Goal: Task Accomplishment & Management: Manage account settings

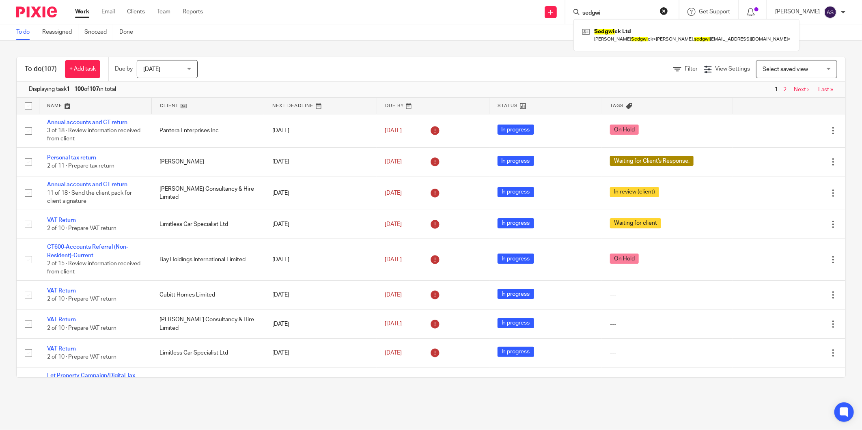
scroll to position [406, 0]
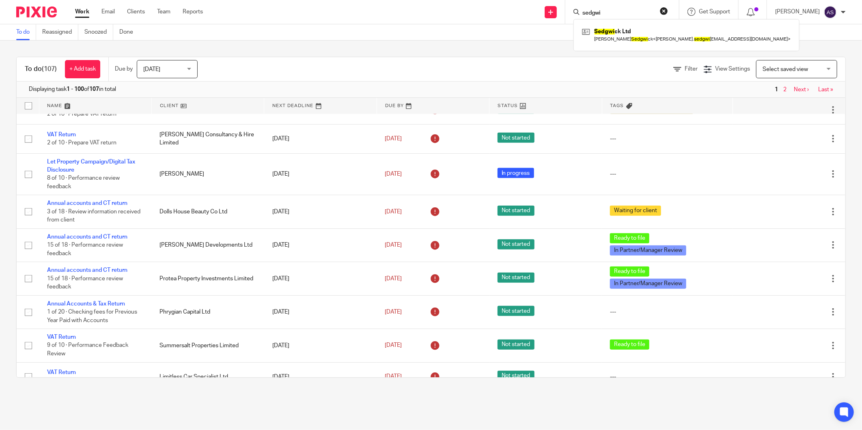
click at [576, 46] on div "To do (107) + Add task Due by Today Today Today Tomorrow This week Next week Th…" at bounding box center [431, 217] width 862 height 353
click at [630, 14] on input "Search" at bounding box center [617, 13] width 73 height 7
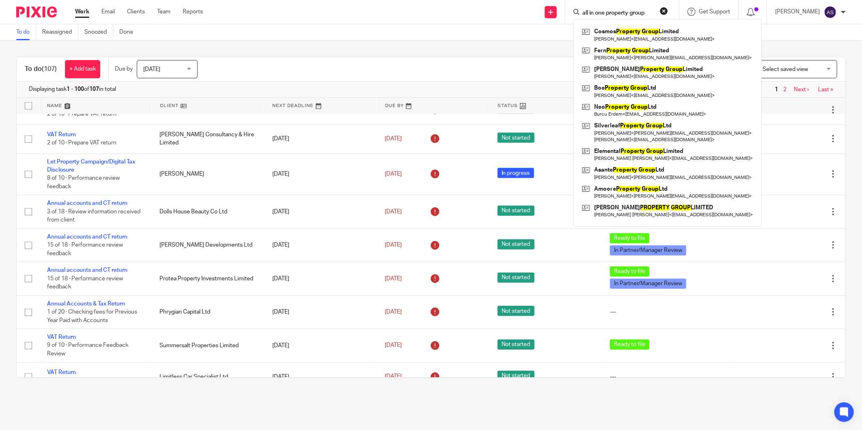
type input "all in one property group"
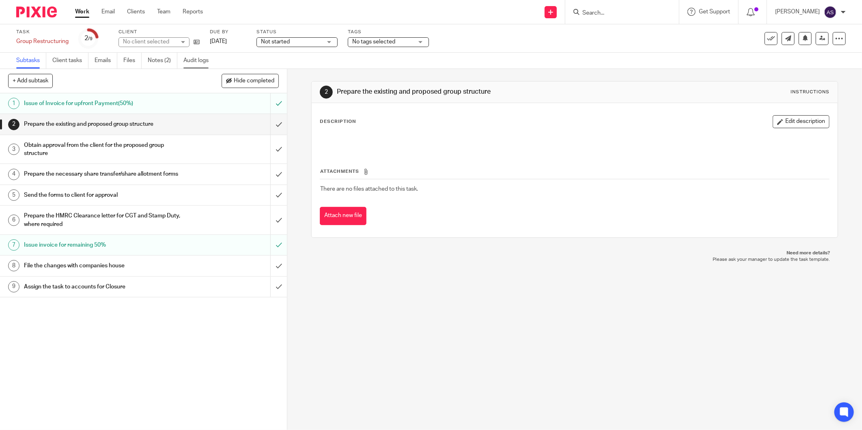
click at [200, 58] on link "Audit logs" at bounding box center [198, 61] width 31 height 16
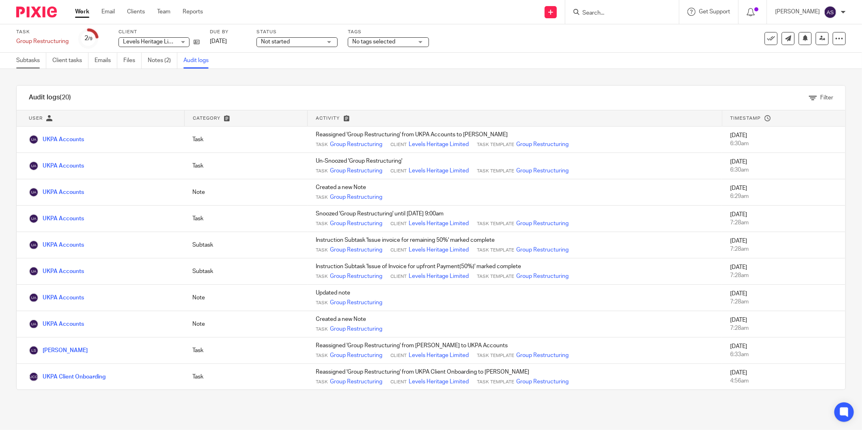
click at [35, 59] on link "Subtasks" at bounding box center [31, 61] width 30 height 16
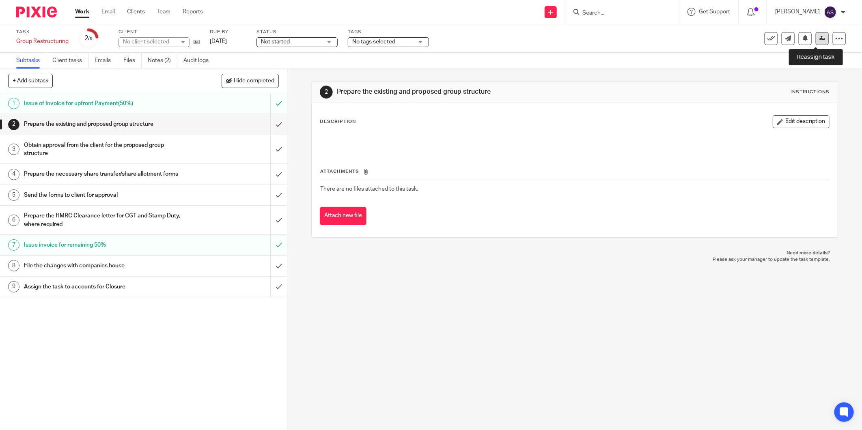
click at [819, 38] on icon at bounding box center [822, 38] width 6 height 6
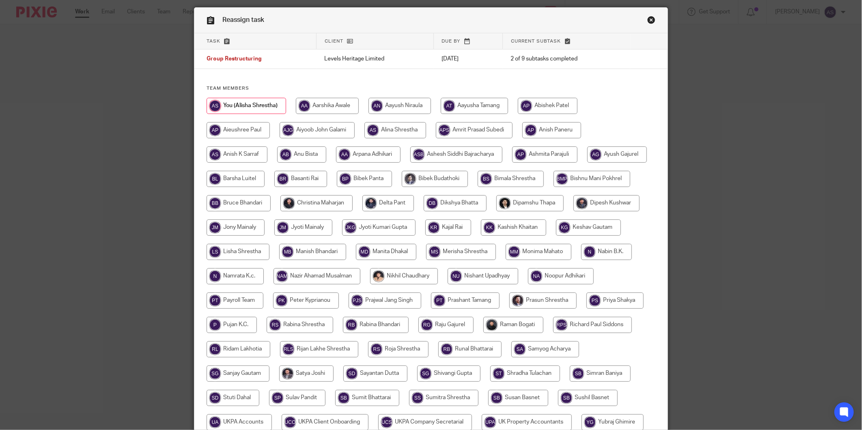
scroll to position [14, 0]
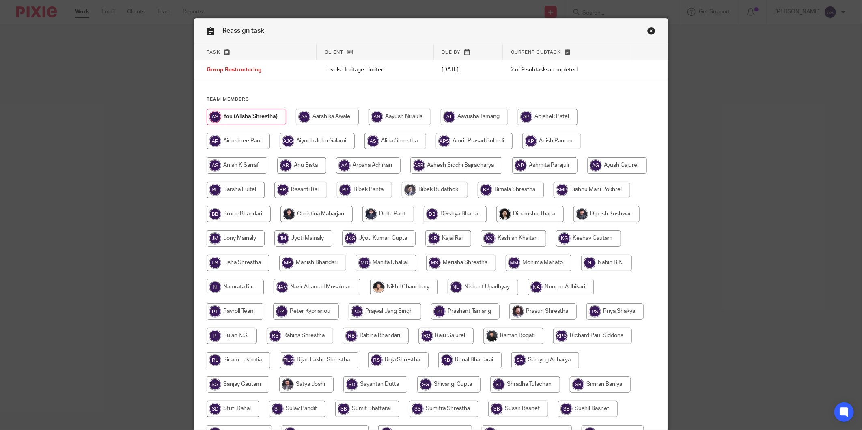
click at [269, 261] on input "radio" at bounding box center [237, 263] width 63 height 16
radio input "true"
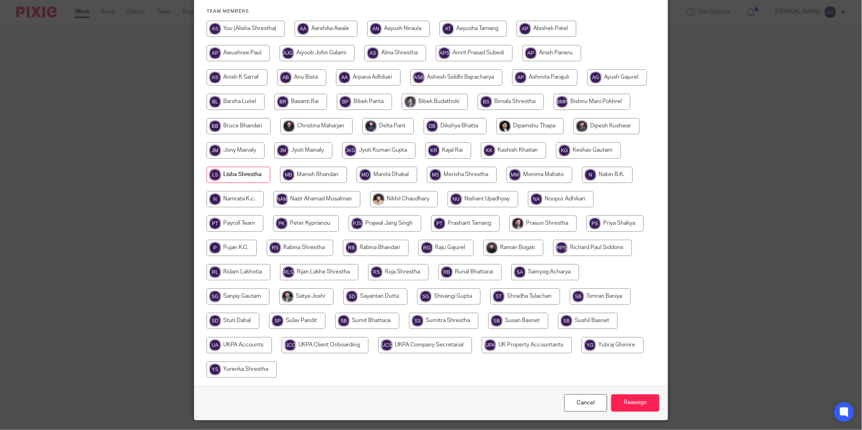
scroll to position [149, 0]
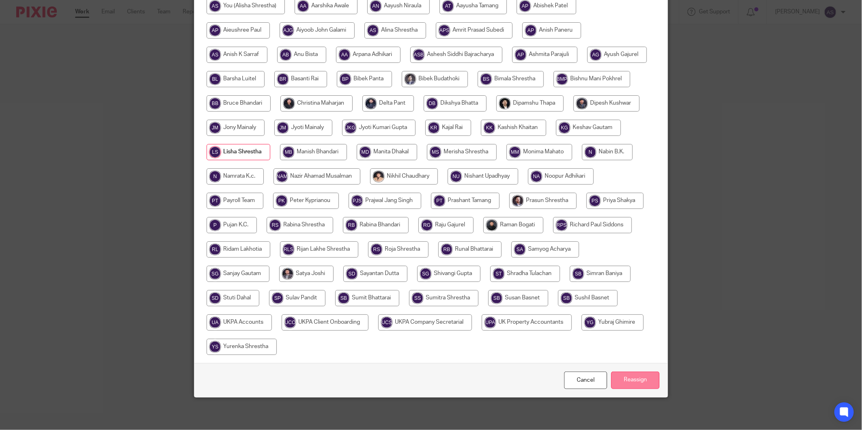
click at [634, 381] on input "Reassign" at bounding box center [635, 380] width 48 height 17
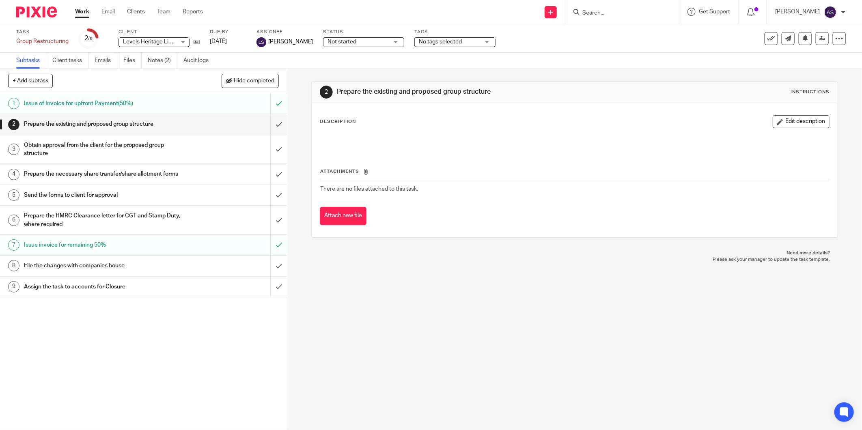
click at [627, 11] on input "Search" at bounding box center [617, 13] width 73 height 7
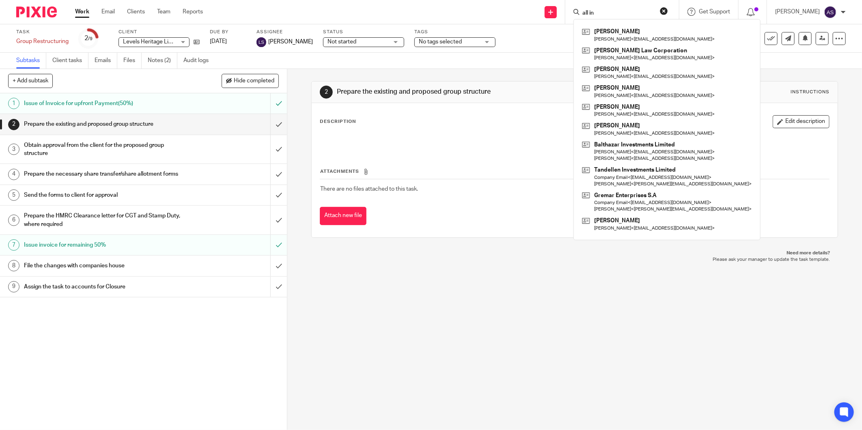
type input "e"
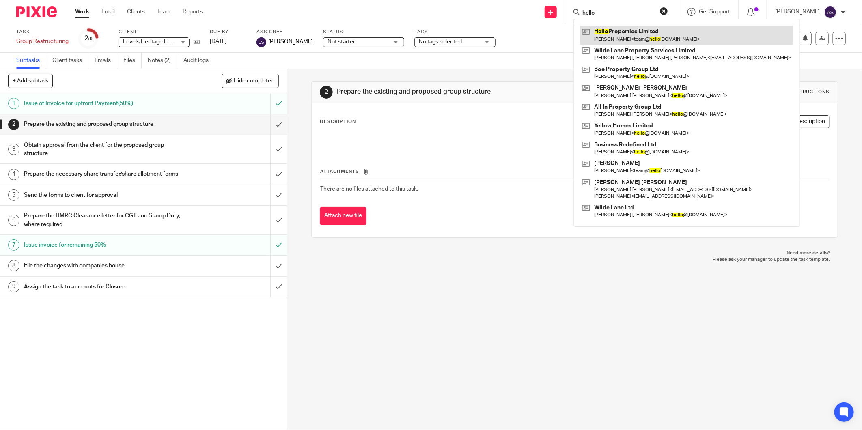
type input "hello"
click at [660, 42] on link at bounding box center [686, 35] width 213 height 19
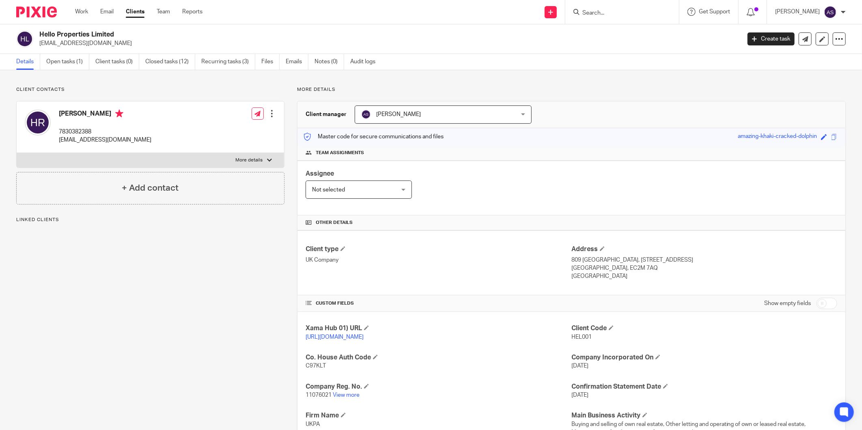
click at [604, 14] on input "Search" at bounding box center [617, 13] width 73 height 7
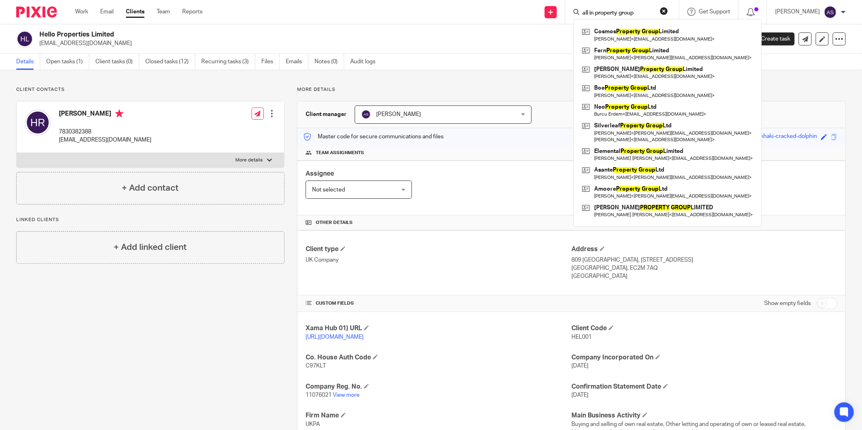
type input "all in property group"
